Goal: Task Accomplishment & Management: Complete application form

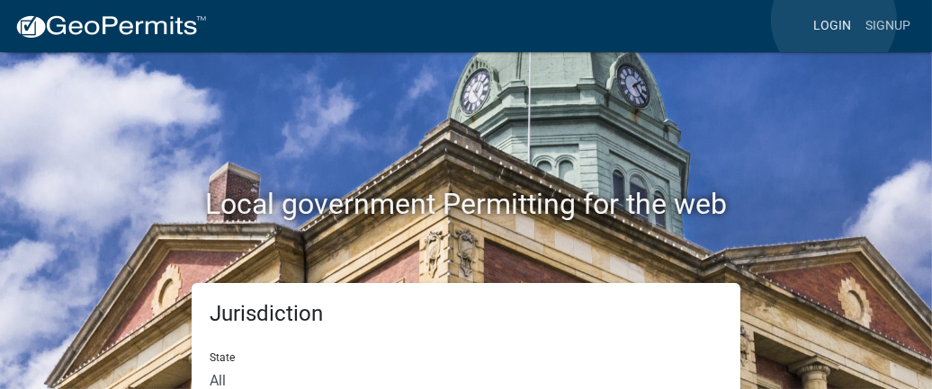
click at [597, 20] on link "Login" at bounding box center [832, 26] width 52 height 34
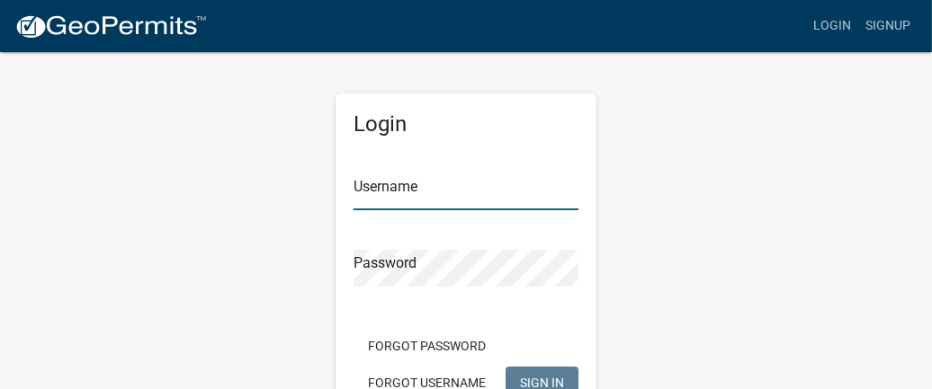
type input "Donald1220"
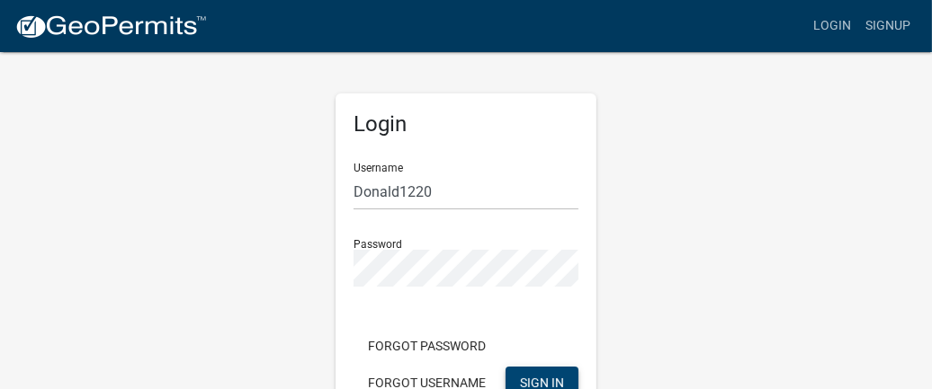
click at [540, 376] on span "SIGN IN" at bounding box center [542, 382] width 44 height 14
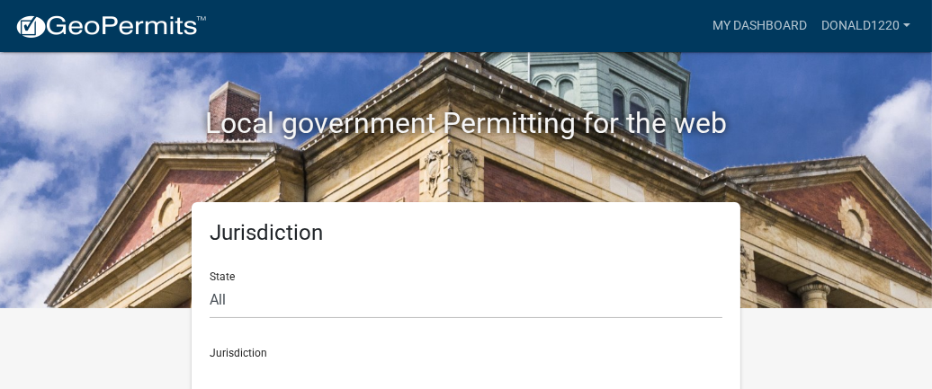
scroll to position [121, 0]
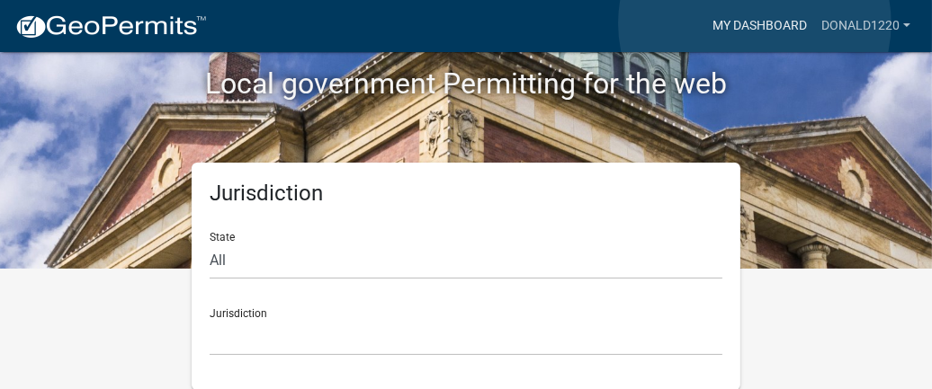
click at [597, 23] on link "My Dashboard" at bounding box center [759, 26] width 109 height 34
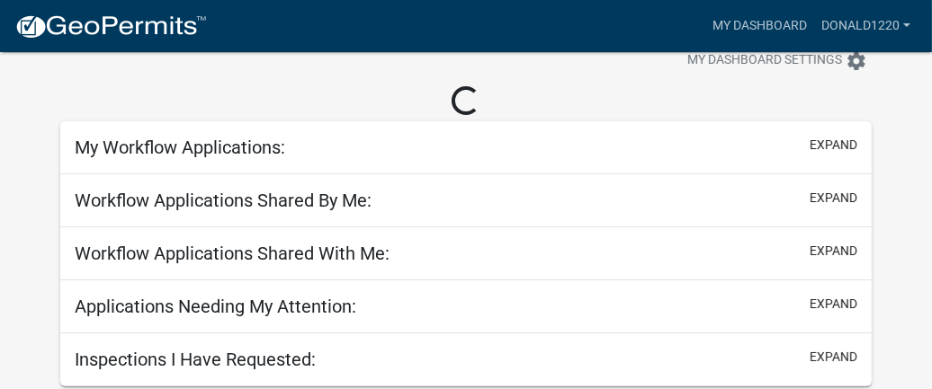
scroll to position [52, 0]
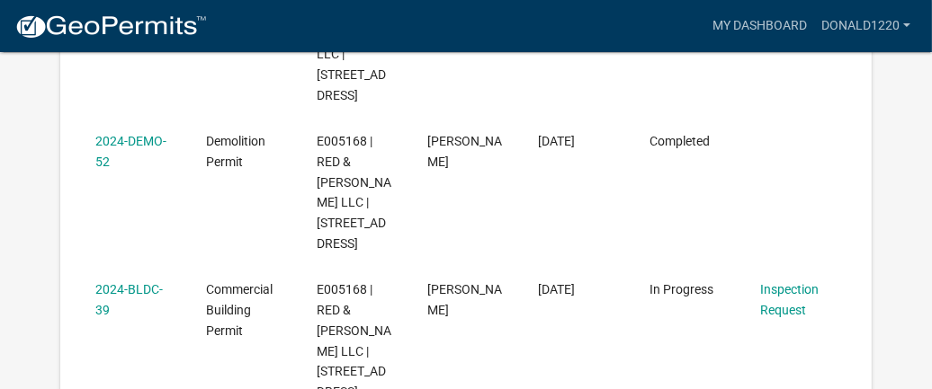
scroll to position [496, 0]
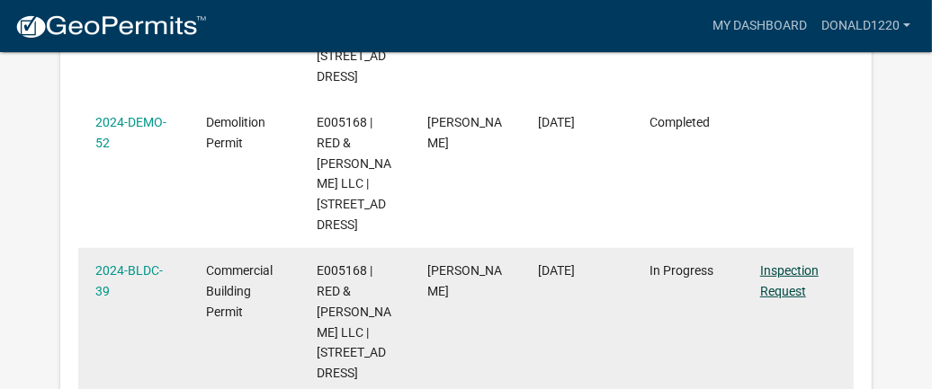
click at [597, 292] on link "Inspection Request" at bounding box center [789, 281] width 58 height 35
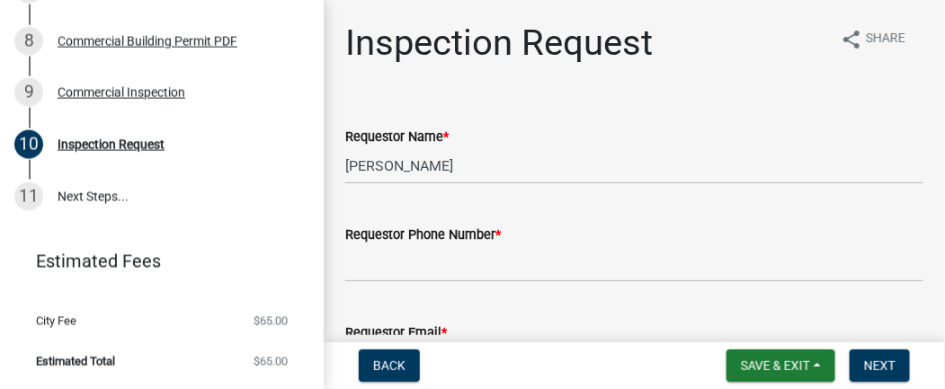
scroll to position [641, 0]
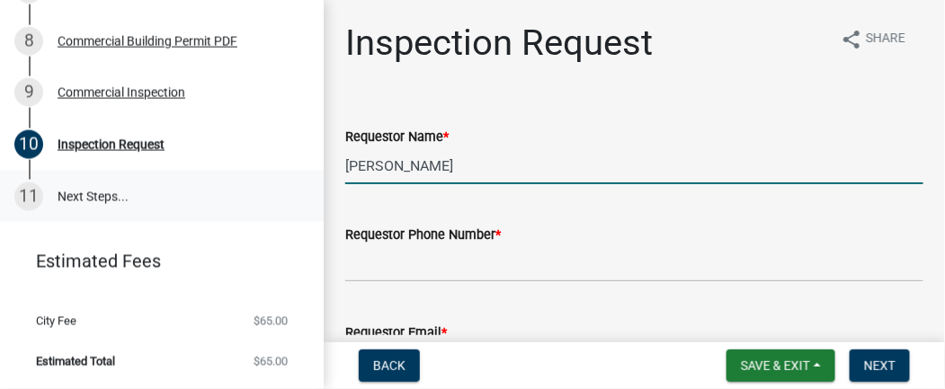
drag, startPoint x: 449, startPoint y: 169, endPoint x: 302, endPoint y: 179, distance: 146.9
click at [302, 179] on div "Commercial Building Permit 2024-BLDC-39 View Summary Notes 1 Introduction 2 Par…" at bounding box center [472, 194] width 945 height 389
type input "d"
type input "[PERSON_NAME]"
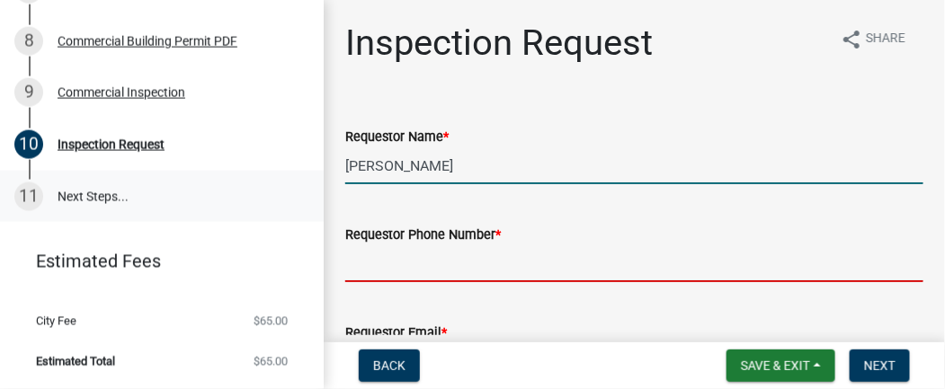
type input "q"
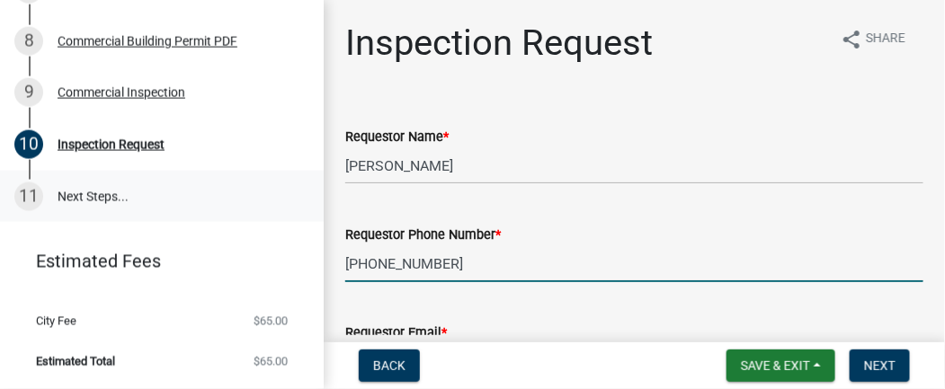
type input "[PHONE_NUMBER]"
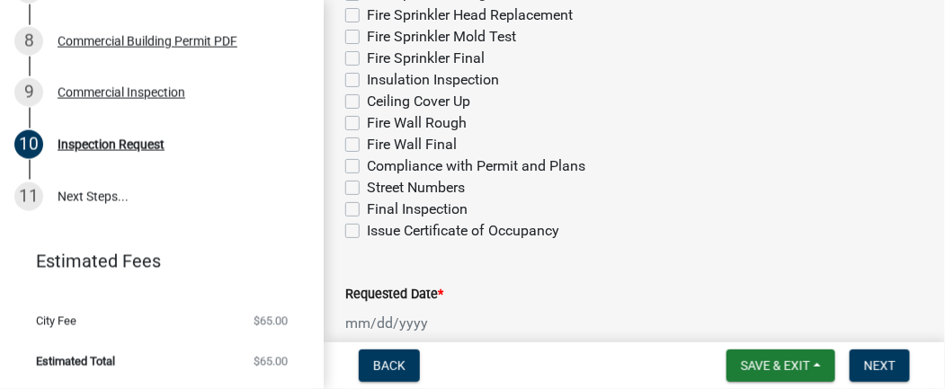
scroll to position [897, 0]
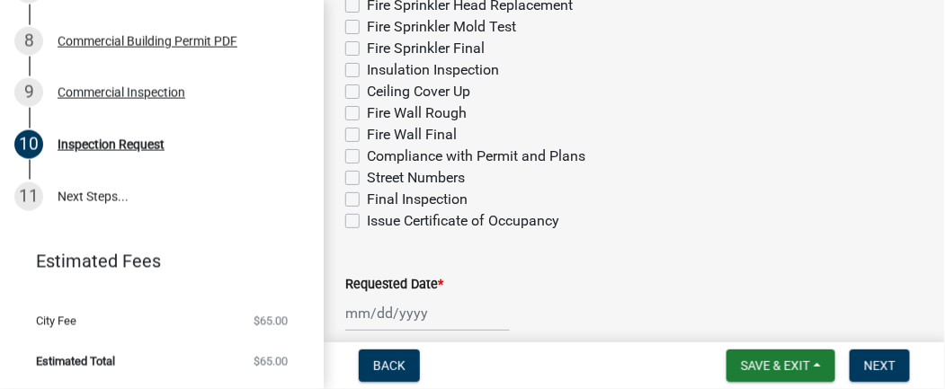
type input "[EMAIL_ADDRESS][DOMAIN_NAME]"
click at [367, 200] on label "Final Inspection" at bounding box center [417, 200] width 101 height 22
click at [367, 200] on input "Final Inspection" at bounding box center [373, 195] width 12 height 12
checkbox input "true"
checkbox input "false"
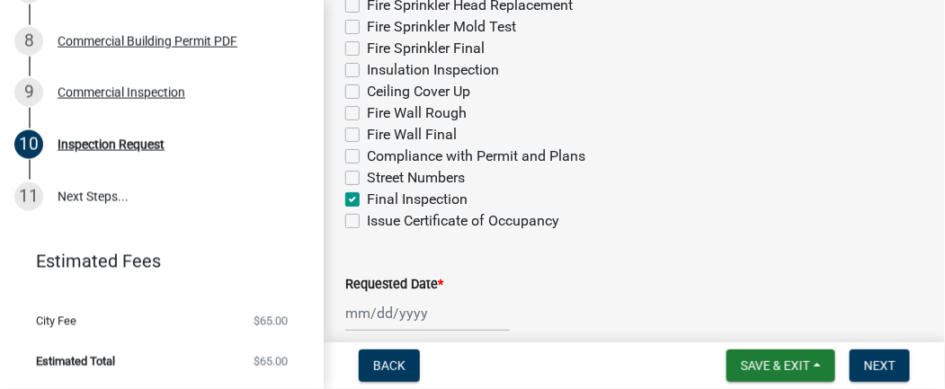
checkbox input "false"
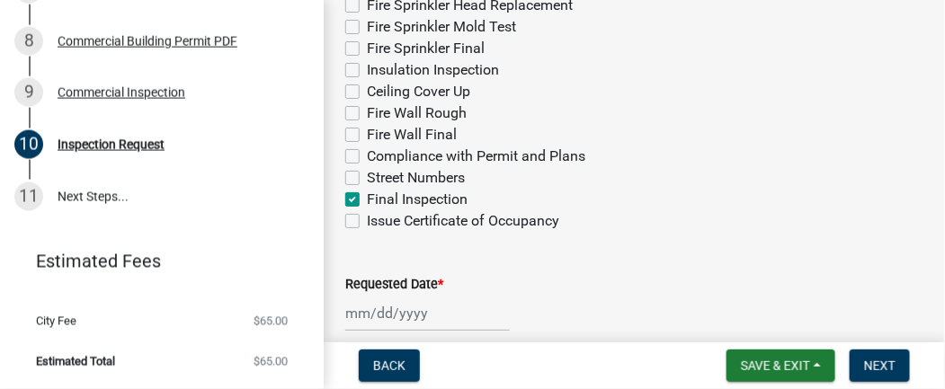
checkbox input "false"
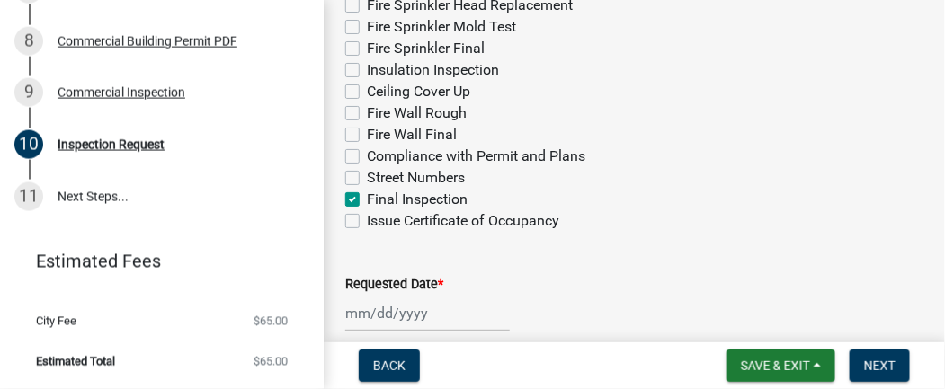
checkbox input "false"
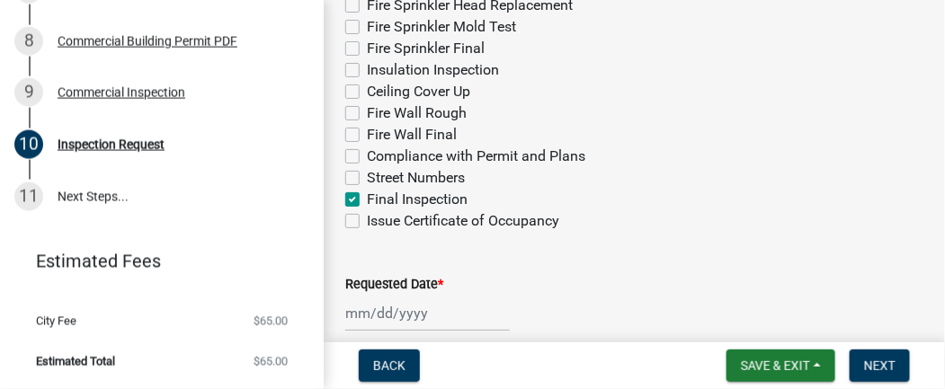
checkbox input "false"
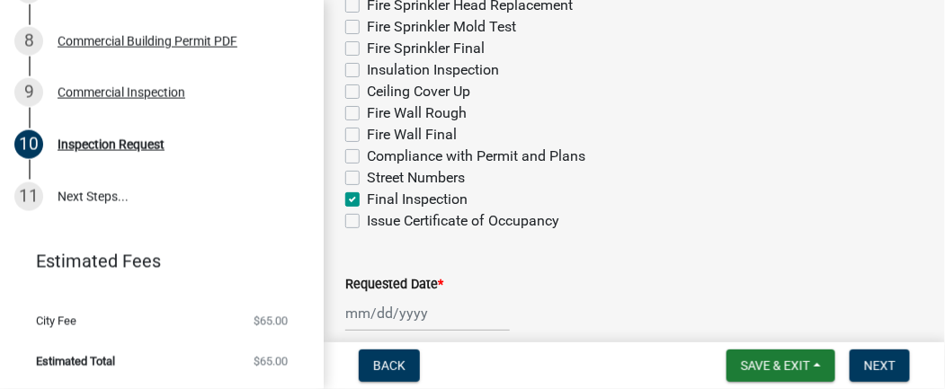
checkbox input "false"
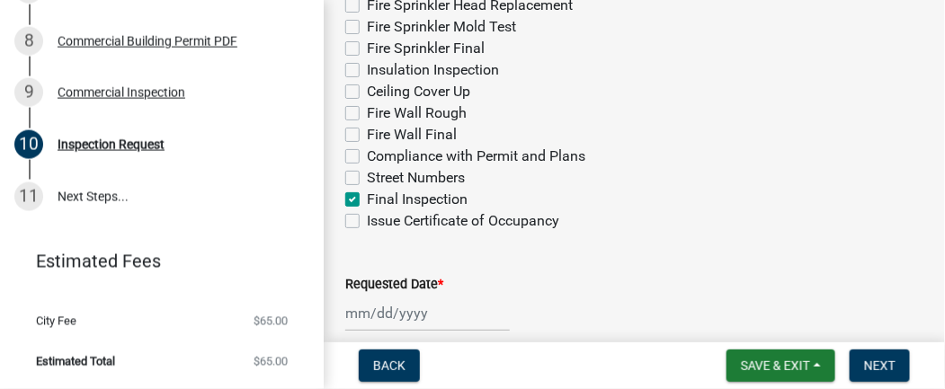
checkbox input "false"
checkbox input "true"
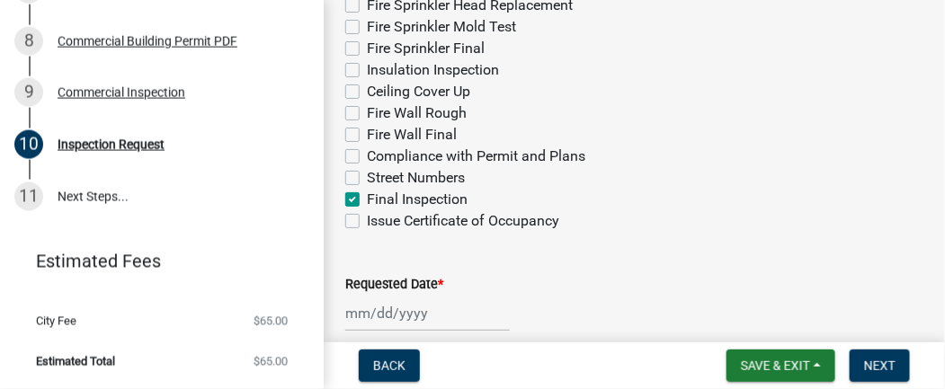
checkbox input "false"
click at [597, 369] on span "Next" at bounding box center [879, 366] width 31 height 14
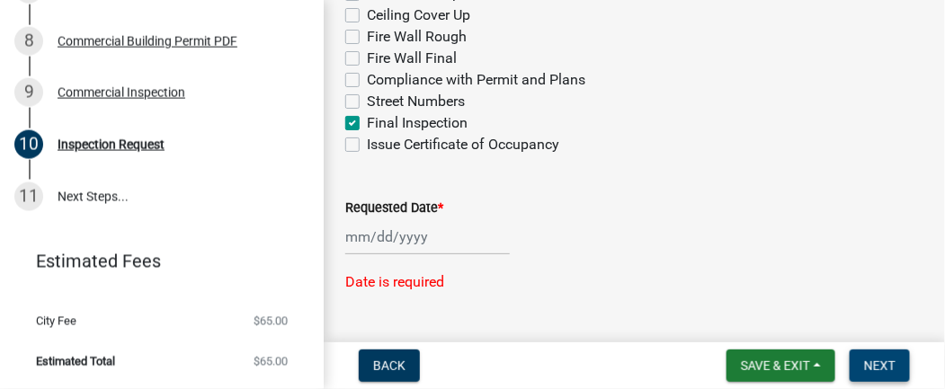
scroll to position [1001, 0]
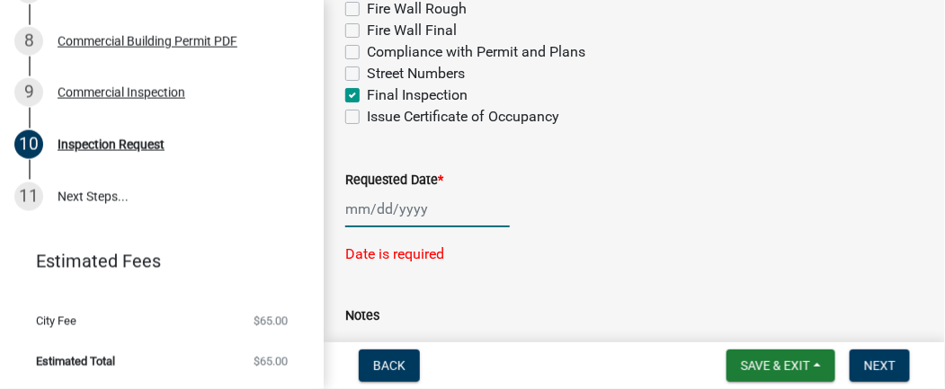
click at [368, 214] on div at bounding box center [427, 209] width 165 height 37
select select "10"
select select "2025"
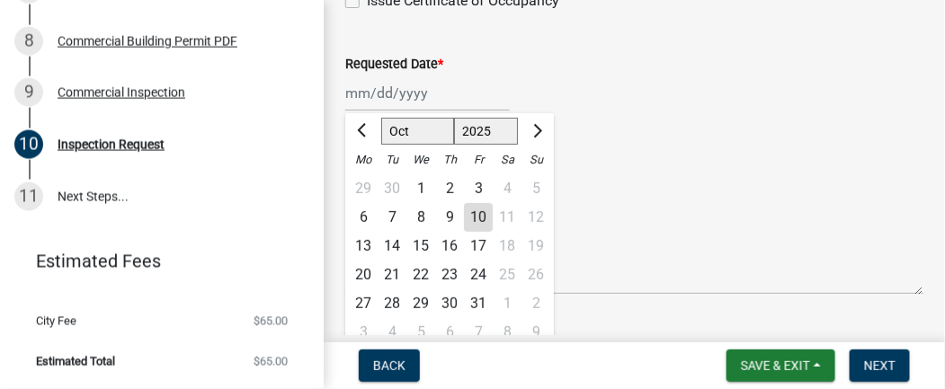
scroll to position [1160, 0]
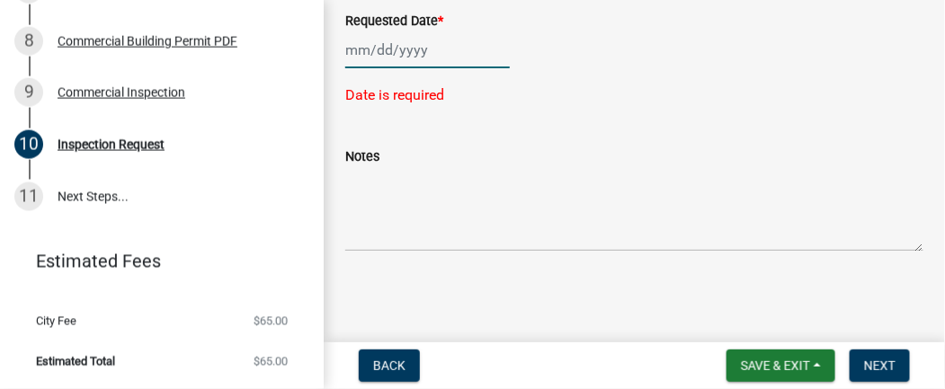
click at [366, 58] on div at bounding box center [427, 49] width 165 height 37
select select "10"
select select "2025"
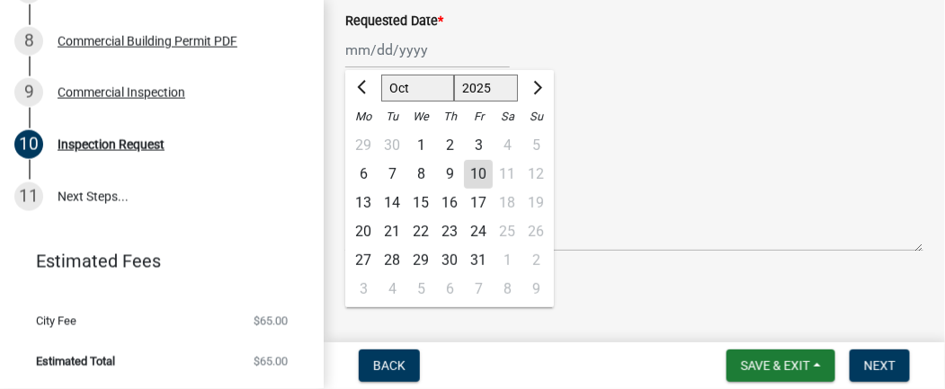
click at [366, 201] on div "13" at bounding box center [363, 203] width 29 height 29
type input "[DATE]"
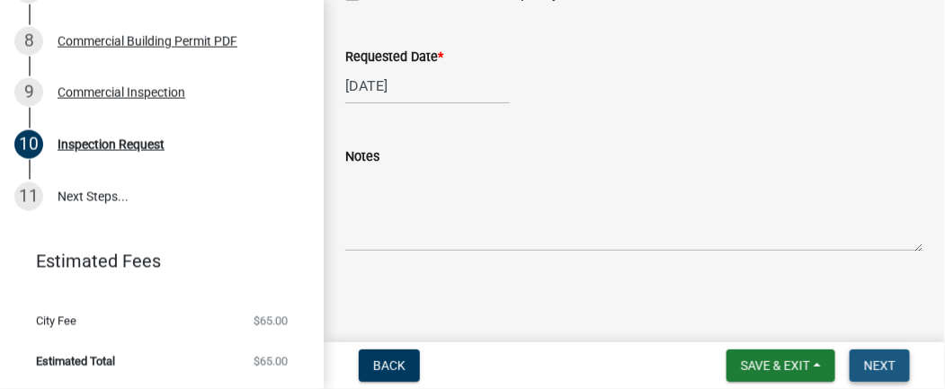
click at [597, 359] on span "Next" at bounding box center [879, 366] width 31 height 14
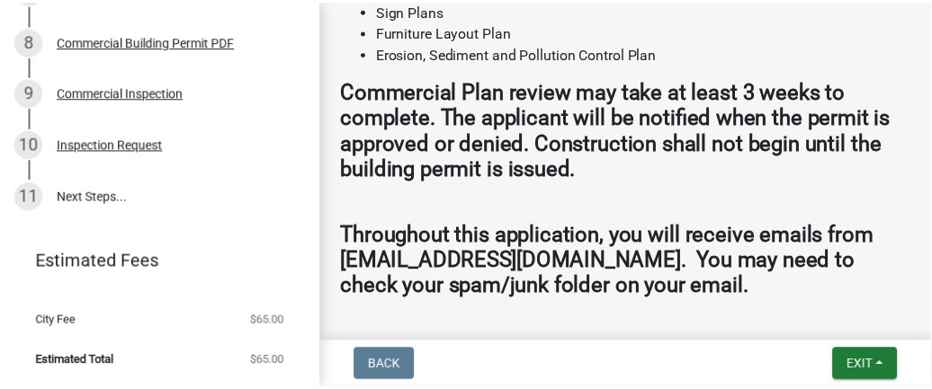
scroll to position [2177, 0]
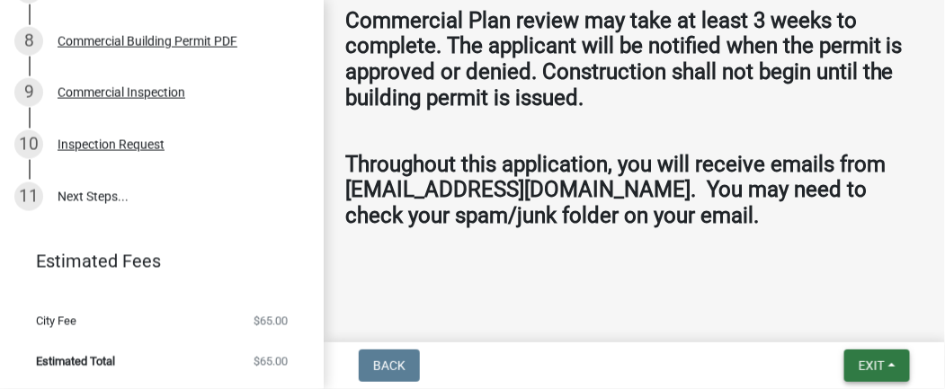
click at [597, 368] on span "Exit" at bounding box center [872, 366] width 26 height 14
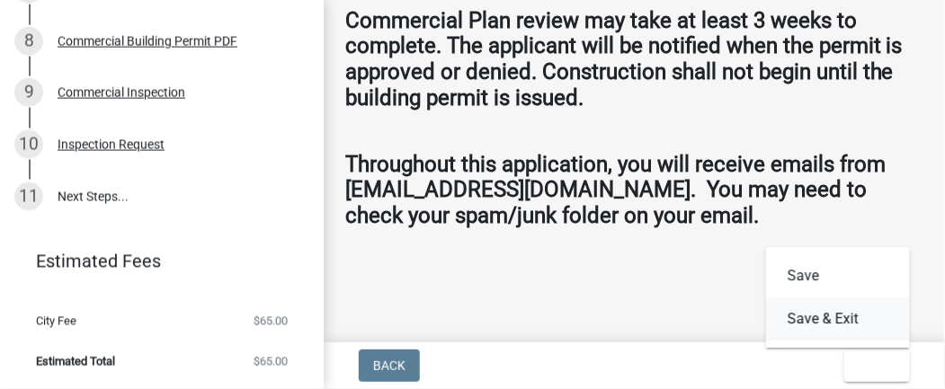
click at [597, 315] on button "Save & Exit" at bounding box center [838, 319] width 144 height 43
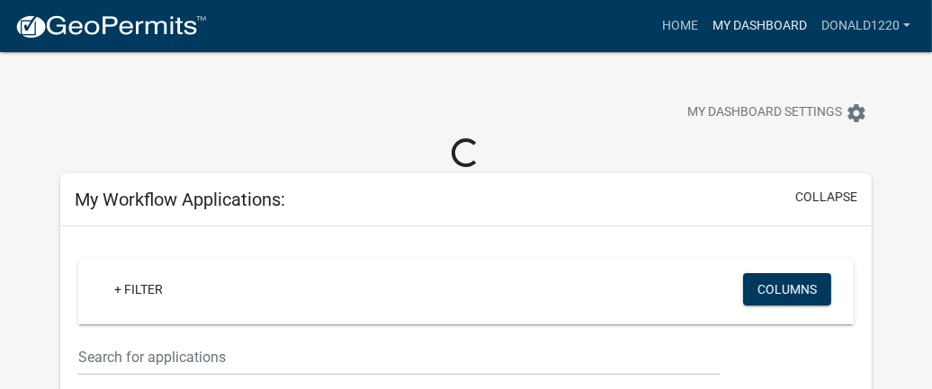
click at [597, 28] on link "My Dashboard" at bounding box center [759, 26] width 109 height 34
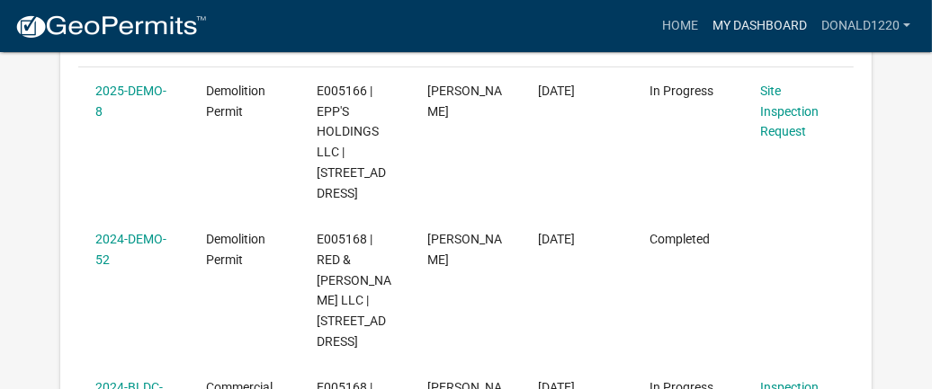
scroll to position [344, 0]
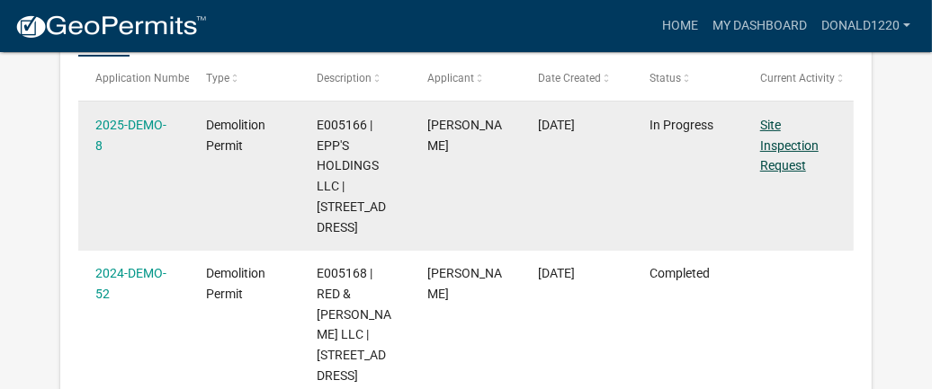
click at [597, 139] on link "Site Inspection Request" at bounding box center [789, 146] width 58 height 56
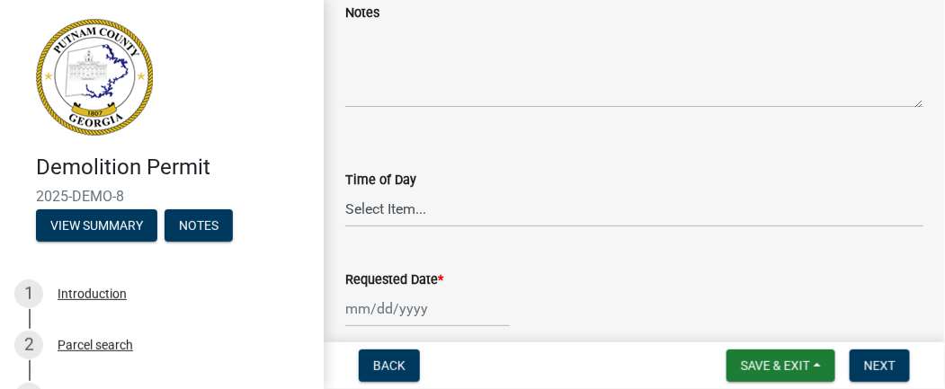
scroll to position [129, 0]
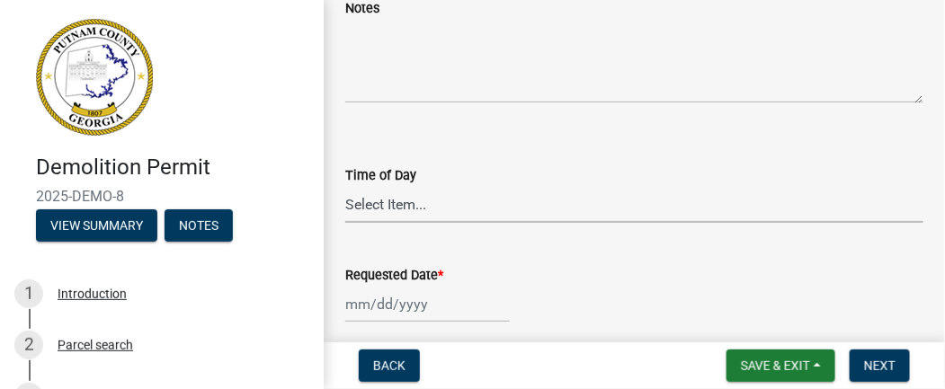
click at [414, 210] on select "Select Item... AM PM" at bounding box center [634, 204] width 578 height 37
click at [345, 186] on select "Select Item... AM PM" at bounding box center [634, 204] width 578 height 37
select select "9eadc7f8-5175-4261-b02c-2eb0dc3ad416"
click at [398, 303] on div at bounding box center [427, 304] width 165 height 37
select select "10"
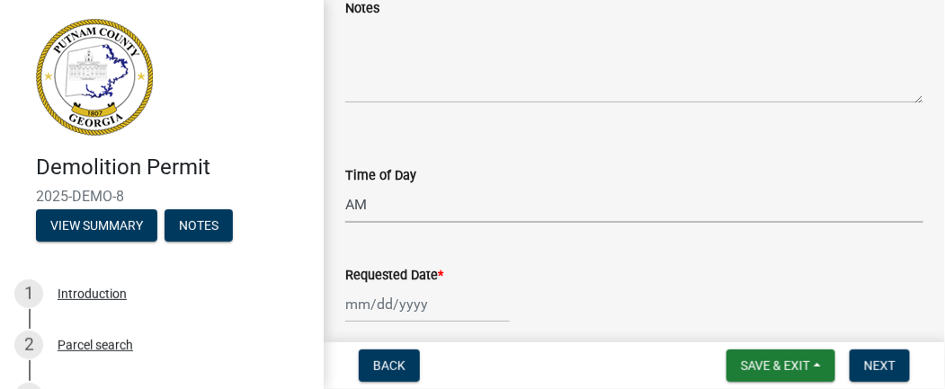
select select "2025"
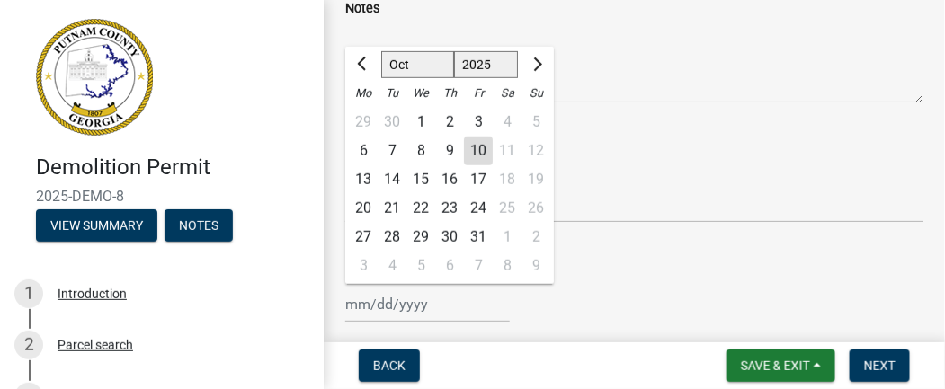
click at [366, 172] on div "13" at bounding box center [363, 179] width 29 height 29
type input "[DATE]"
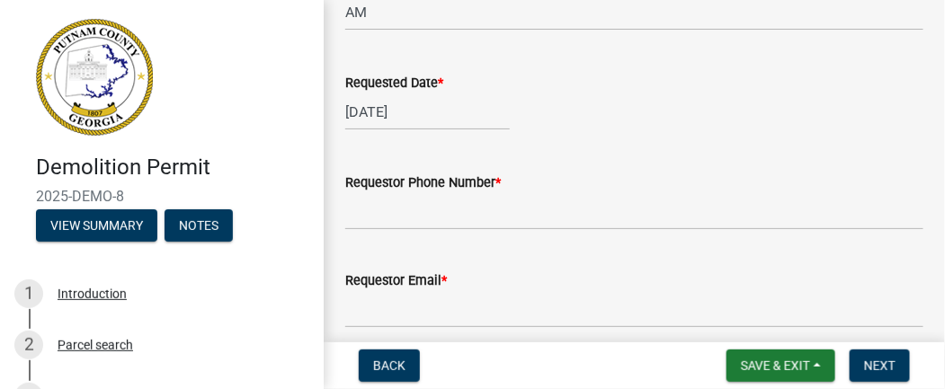
scroll to position [327, 0]
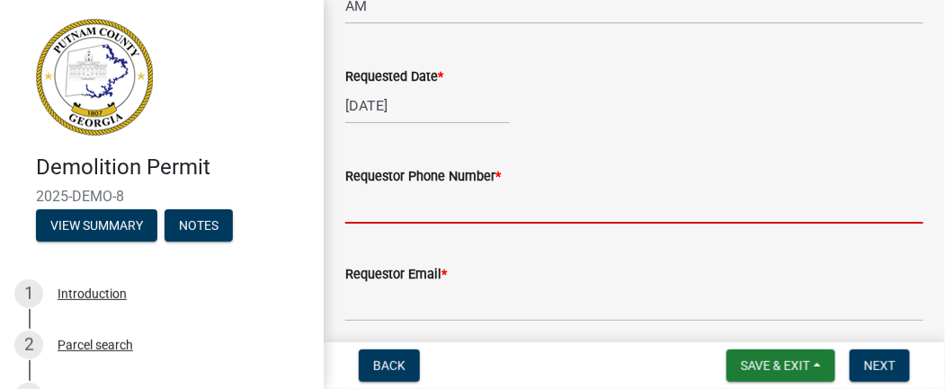
click at [550, 209] on input "Requestor Phone Number *" at bounding box center [634, 205] width 578 height 37
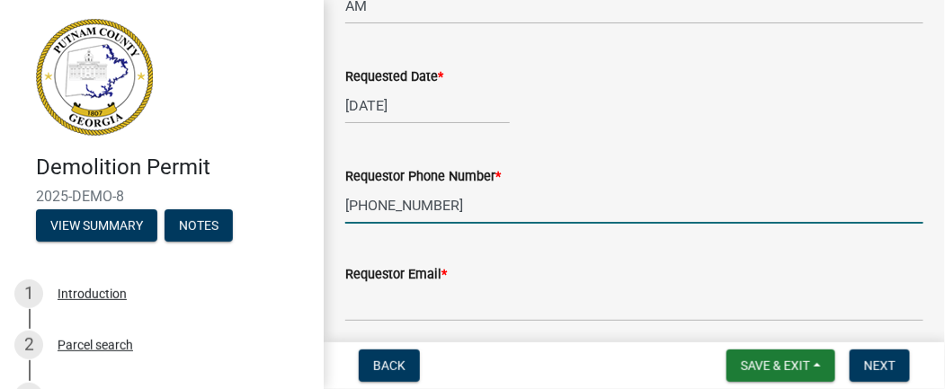
type input "[PHONE_NUMBER]"
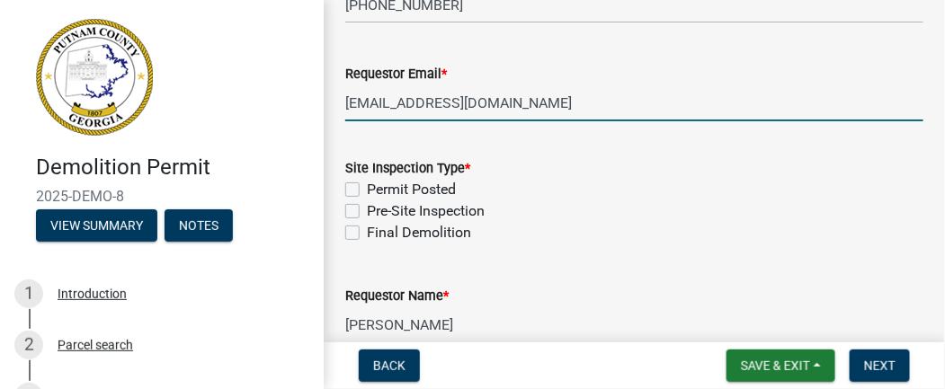
scroll to position [540, 0]
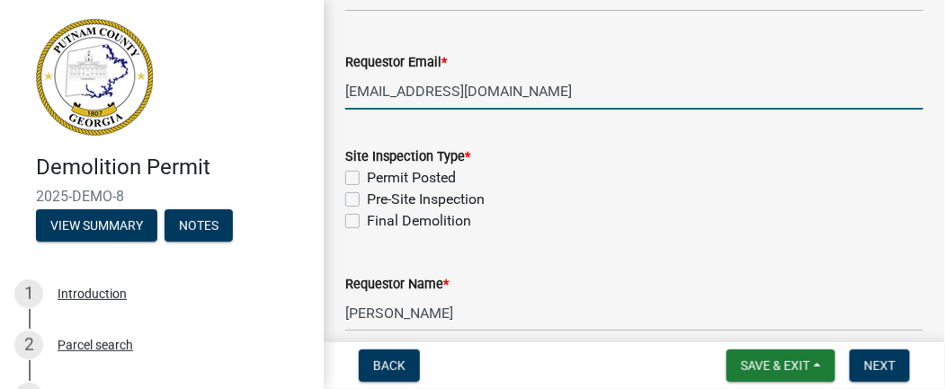
type input "[EMAIL_ADDRESS][DOMAIN_NAME]"
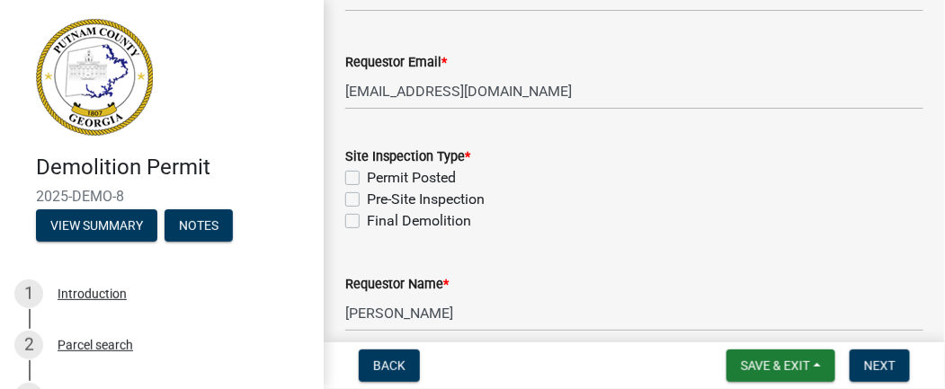
click at [367, 216] on label "Final Demolition" at bounding box center [419, 221] width 104 height 22
click at [367, 216] on input "Final Demolition" at bounding box center [373, 216] width 12 height 12
checkbox input "true"
checkbox input "false"
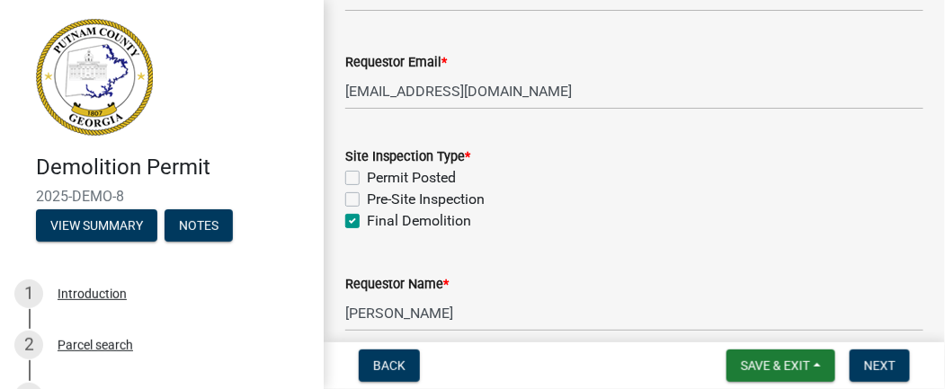
checkbox input "true"
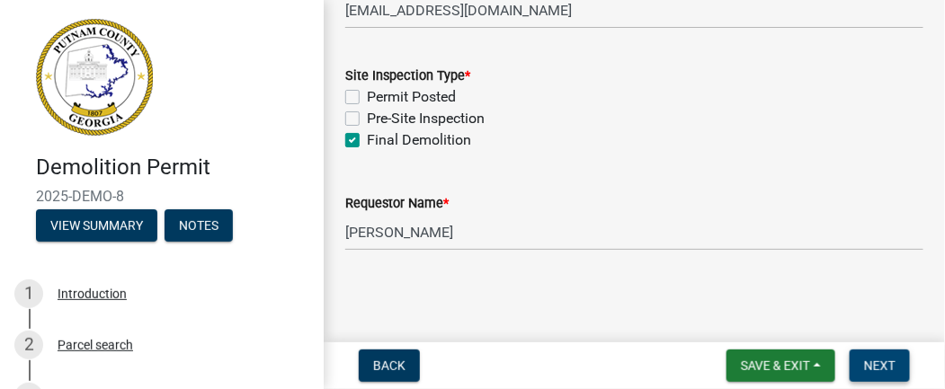
click at [597, 362] on span "Next" at bounding box center [879, 366] width 31 height 14
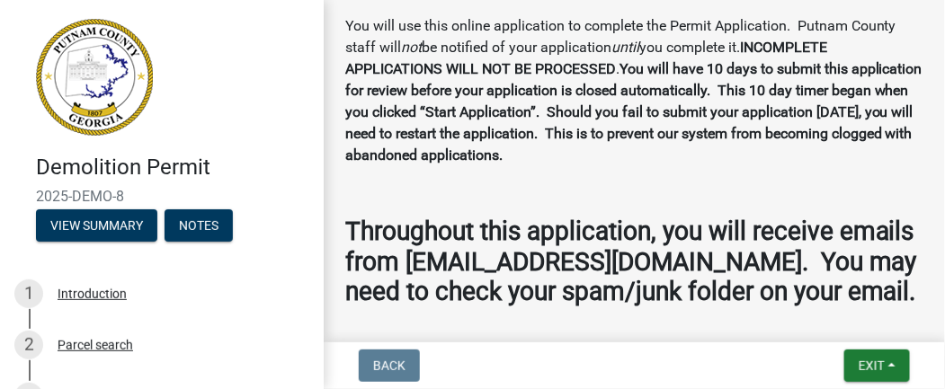
scroll to position [558, 0]
